Goal: Task Accomplishment & Management: Use online tool/utility

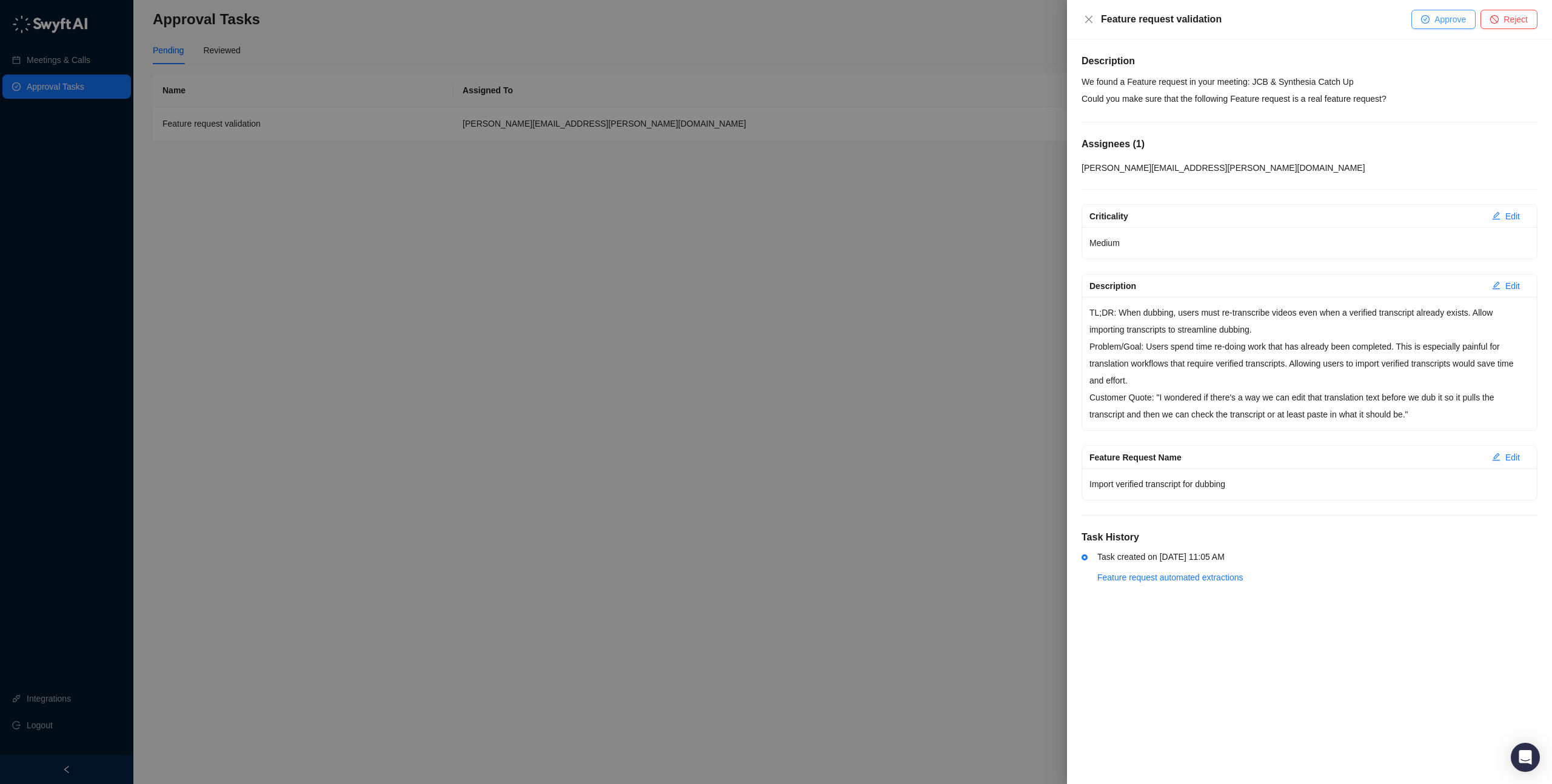
click at [1434, 20] on span "Approve" at bounding box center [1450, 19] width 32 height 13
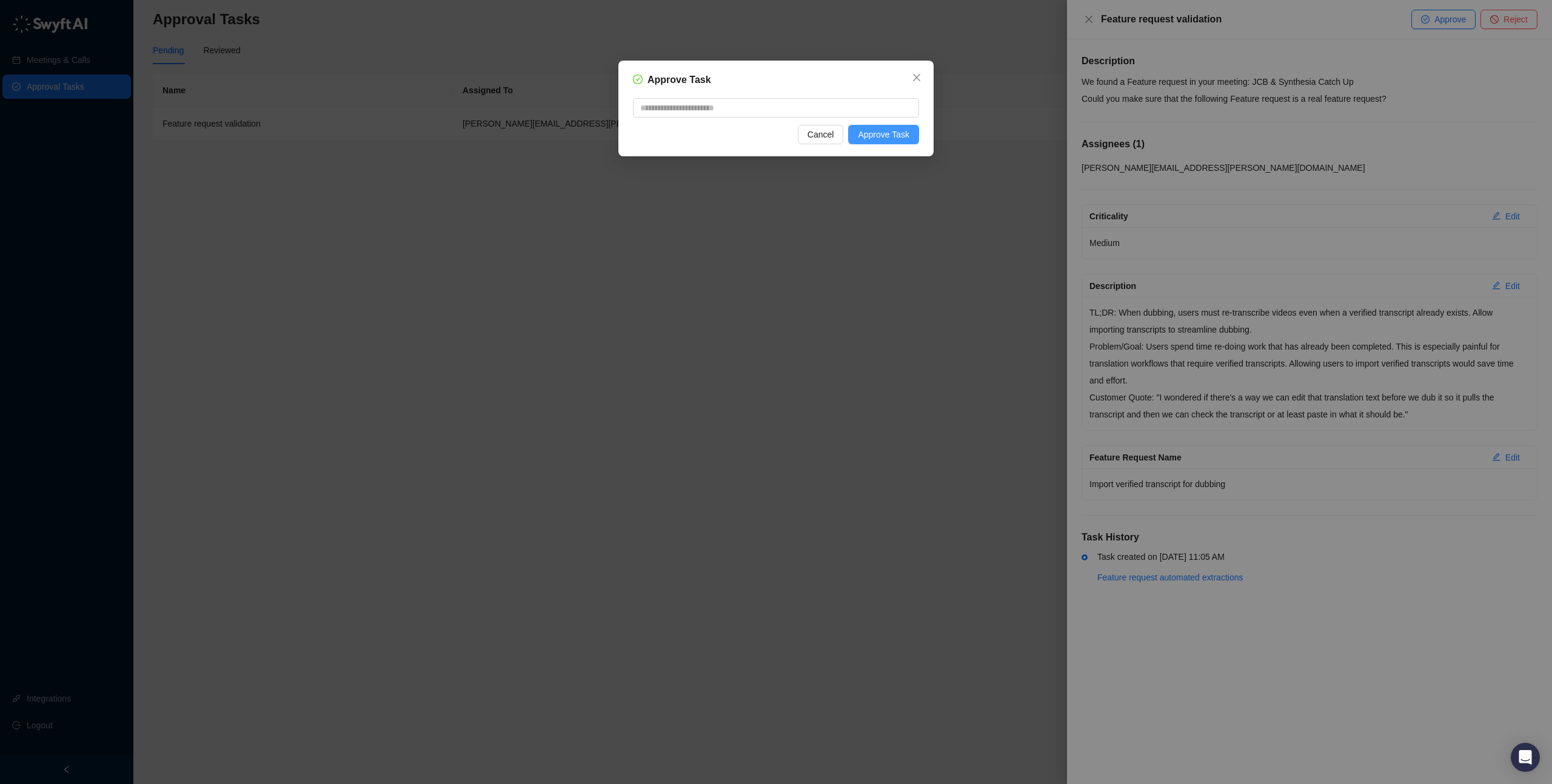
click at [898, 137] on span "Approve Task" at bounding box center [883, 135] width 52 height 13
